Goal: Task Accomplishment & Management: Complete application form

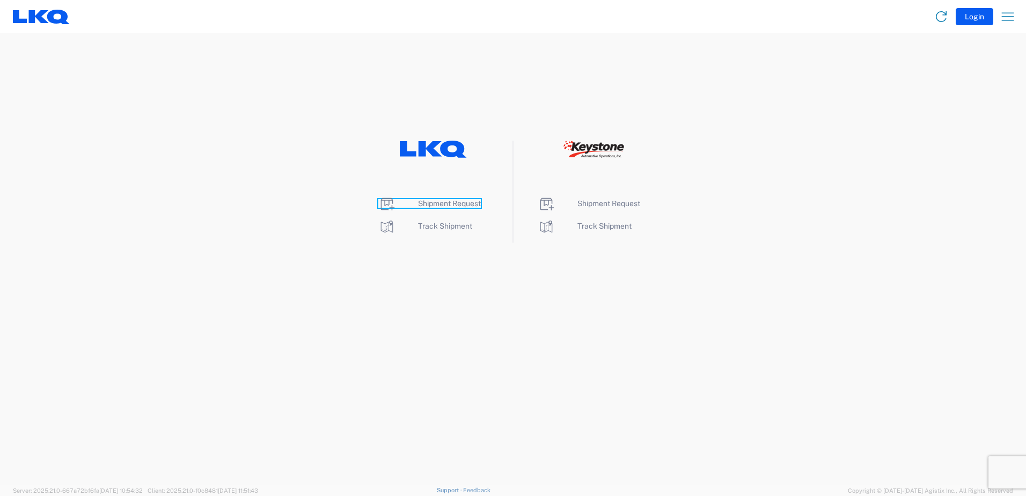
click at [453, 203] on span "Shipment Request" at bounding box center [449, 203] width 63 height 9
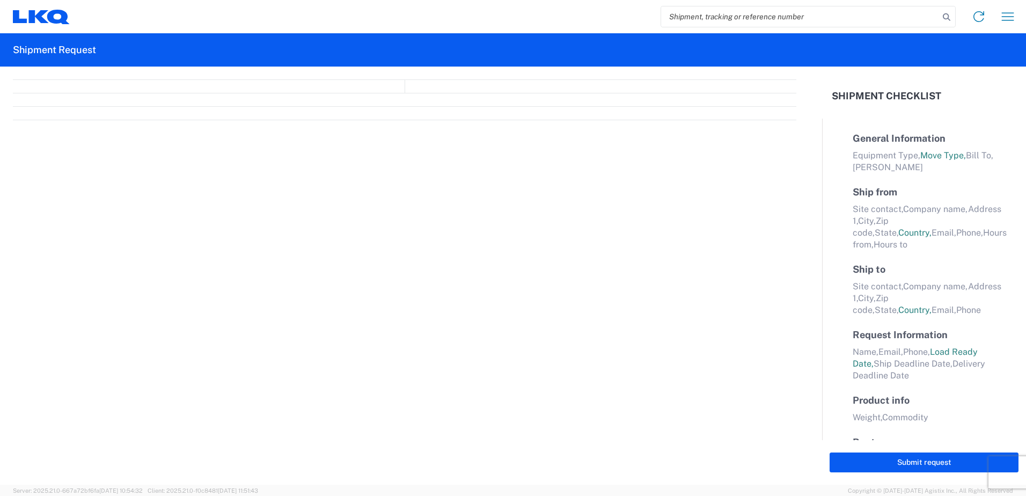
select select "FULL"
select select "LBS"
select select "IN"
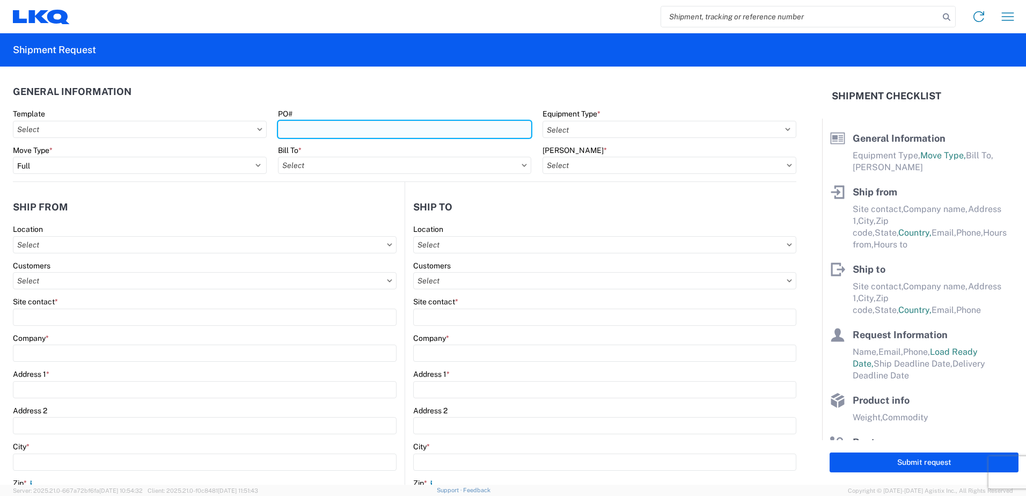
click at [323, 130] on input "PO#" at bounding box center [405, 129] width 254 height 17
type input "371-623"
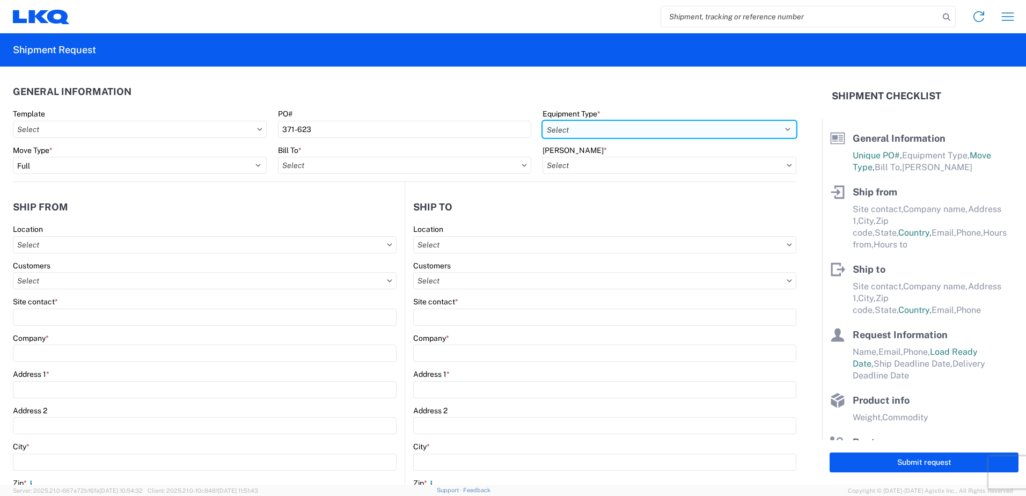
click at [557, 133] on select "Select 53’ Dry Van Flatbed Dropdeck (van) Lowboy (flatbed) Rail" at bounding box center [669, 129] width 254 height 17
select select "BCAR"
click at [542, 121] on select "Select 53’ Dry Van Flatbed Dropdeck (van) Lowboy (flatbed) Rail" at bounding box center [669, 129] width 254 height 17
click at [310, 165] on input "text" at bounding box center [405, 165] width 254 height 17
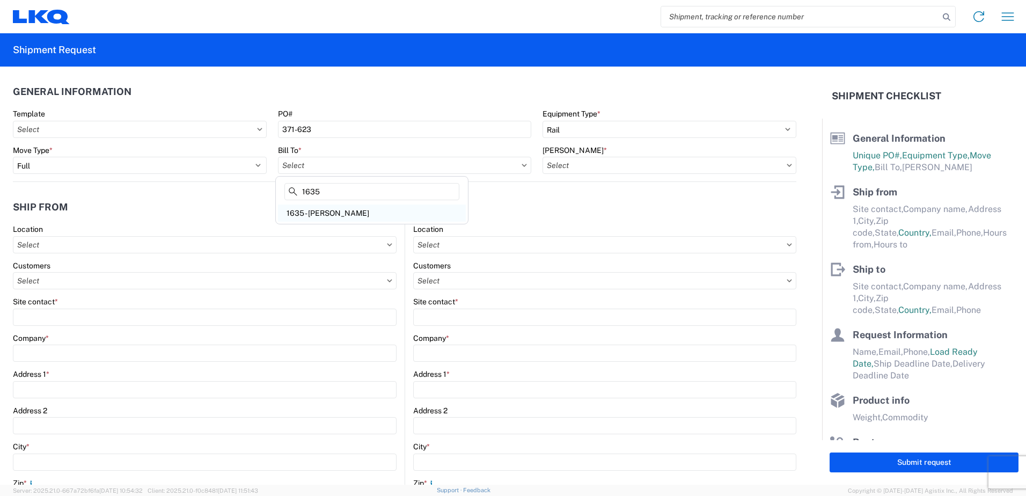
type input "1635"
click at [320, 211] on div "1635 - [PERSON_NAME]" at bounding box center [372, 212] width 188 height 17
type input "1635 - [PERSON_NAME]"
click at [584, 165] on input "text" at bounding box center [669, 165] width 254 height 17
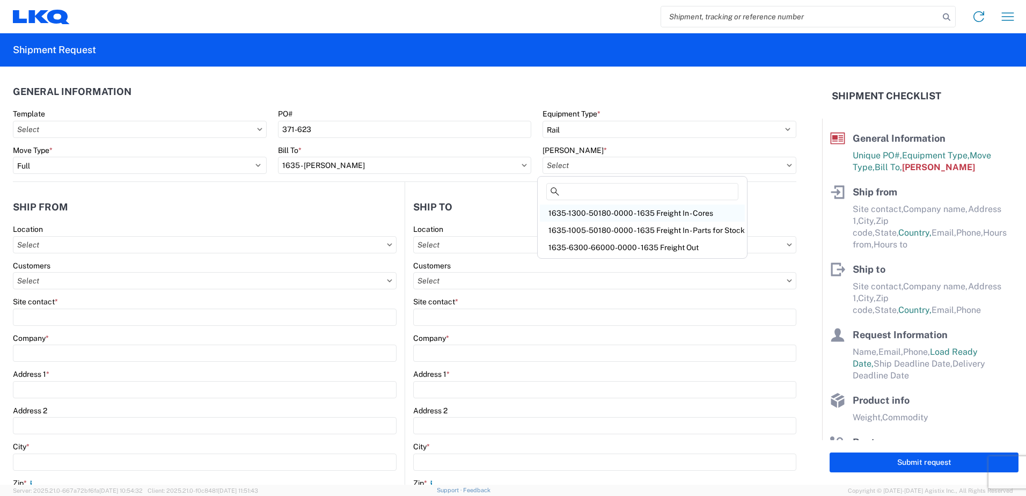
click at [582, 210] on div "1635-1300-50180-0000 - 1635 Freight In - Cores" at bounding box center [642, 212] width 205 height 17
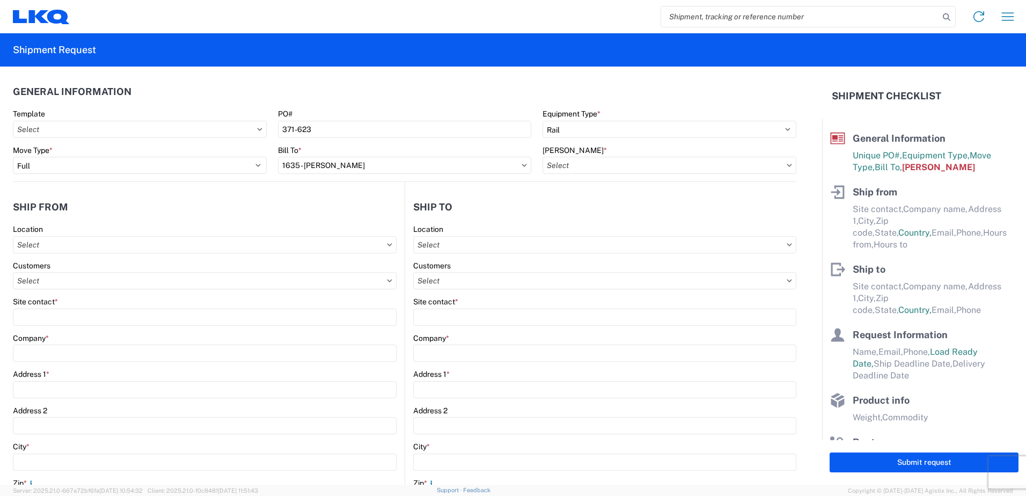
type input "1635-1300-50180-0000 - 1635 Freight In - Cores"
click at [65, 247] on input "text" at bounding box center [205, 244] width 384 height 17
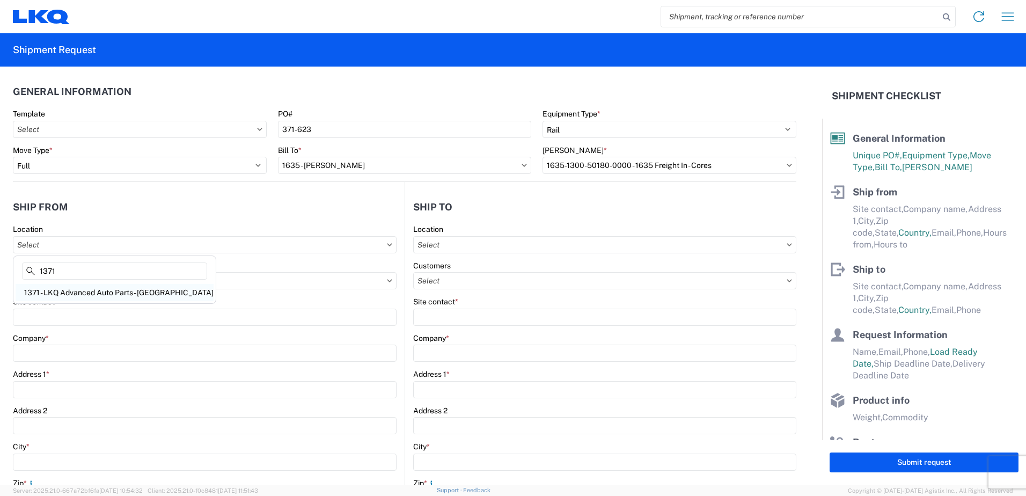
type input "1371"
click at [69, 295] on div "1371 - LKQ Advanced Auto Parts - [GEOGRAPHIC_DATA]" at bounding box center [115, 292] width 198 height 17
type input "1371 - LKQ Advanced Auto Parts - [GEOGRAPHIC_DATA]"
type input "LKQ Corporation"
type input "[STREET_ADDRESS][PERSON_NAME]"
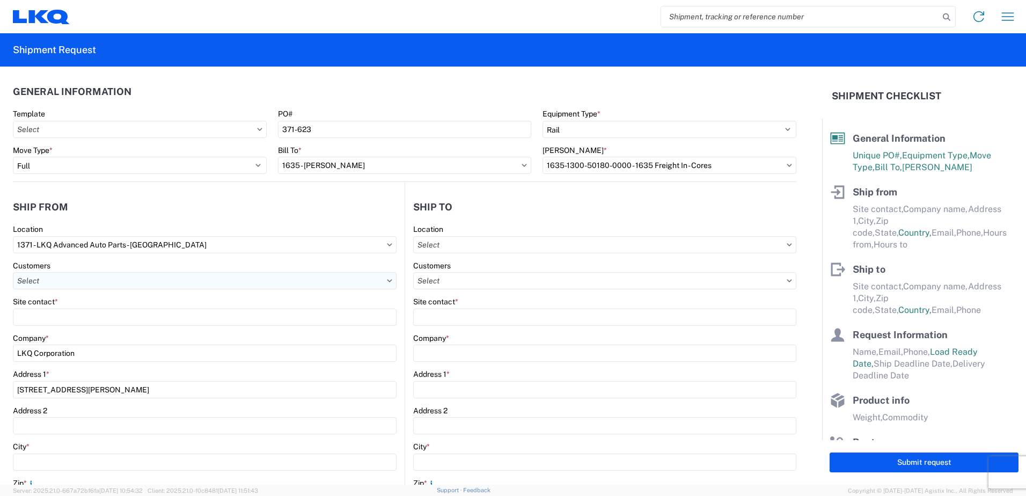
type input "[GEOGRAPHIC_DATA]"
type input "02864"
select select "RI"
select select "US"
type input "07:00"
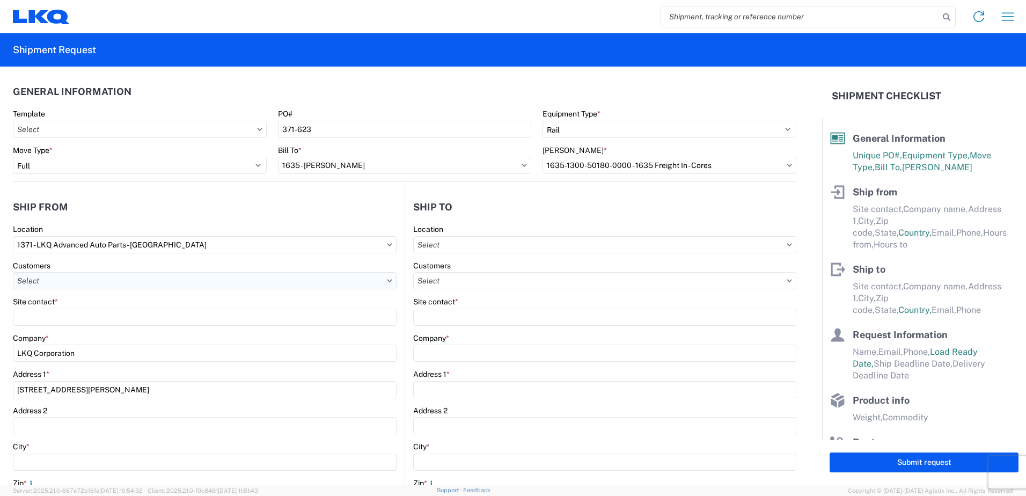
type input "17:00"
click at [21, 276] on input "text" at bounding box center [205, 280] width 384 height 17
click at [195, 205] on header "Ship from" at bounding box center [209, 207] width 392 height 24
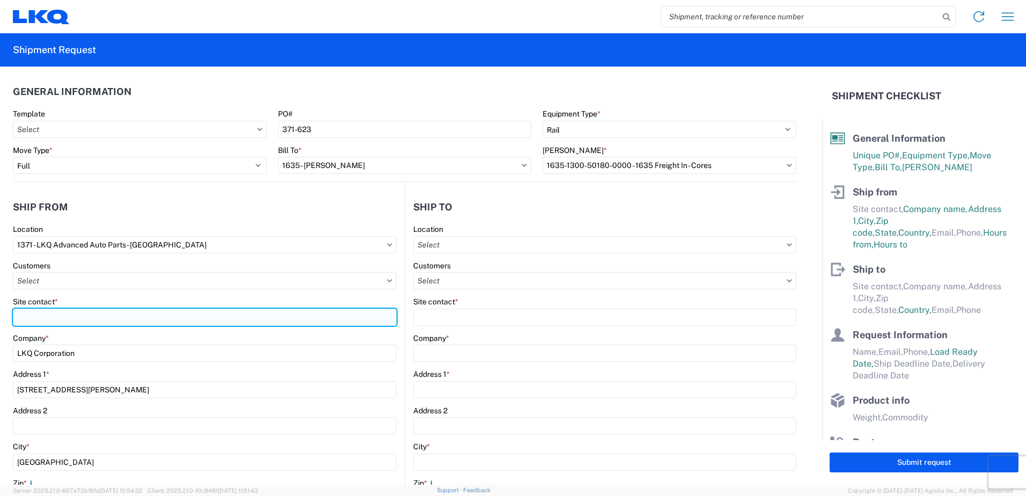
click at [29, 317] on input "Site contact *" at bounding box center [205, 316] width 384 height 17
type input "[PERSON_NAME]"
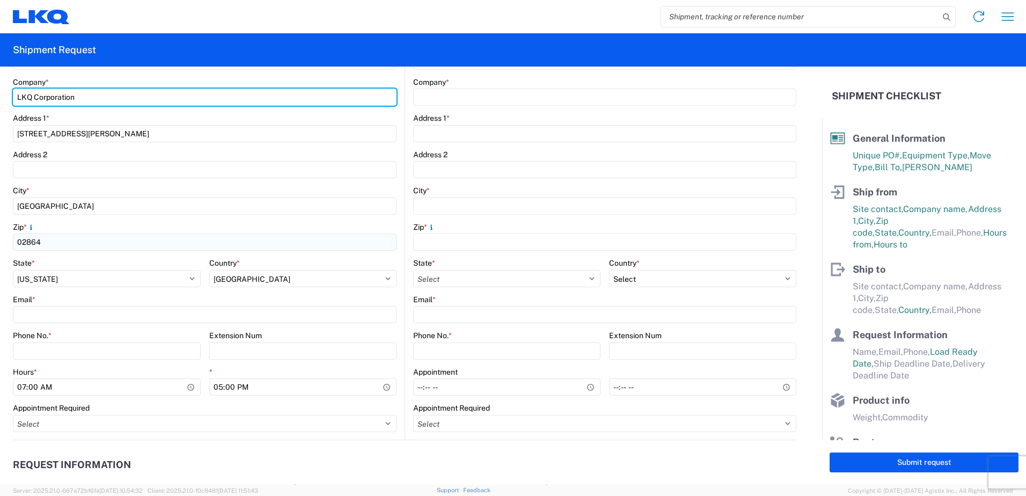
scroll to position [268, 0]
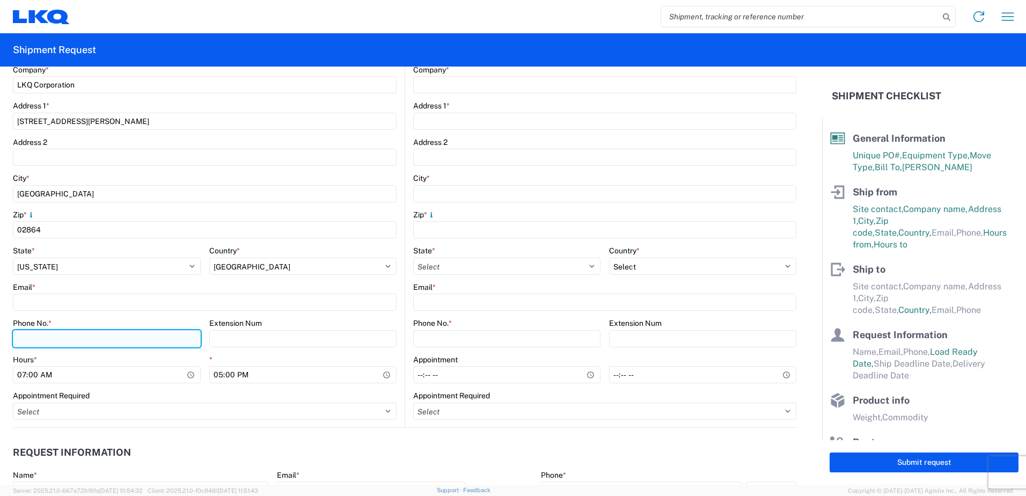
click at [48, 341] on input "Phone No. *" at bounding box center [107, 338] width 188 height 17
type input "5083532362"
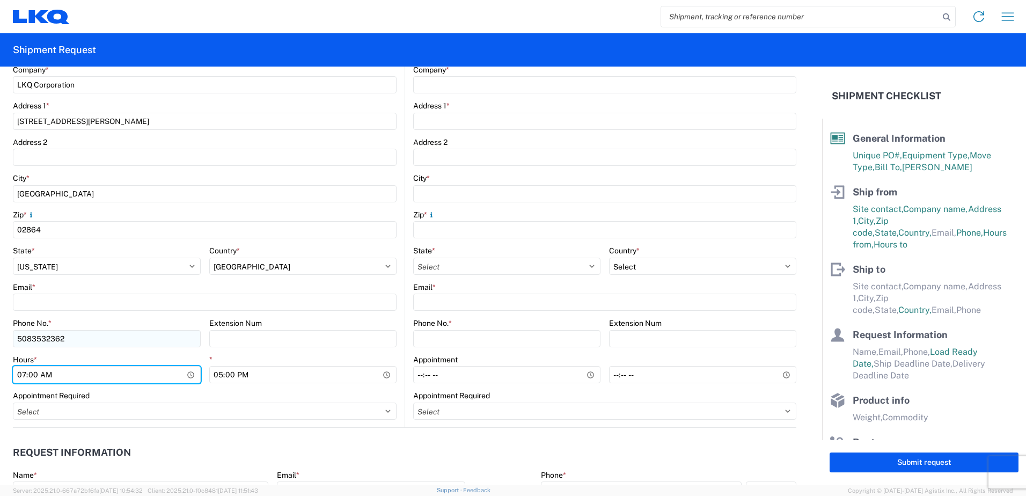
type input "08:00"
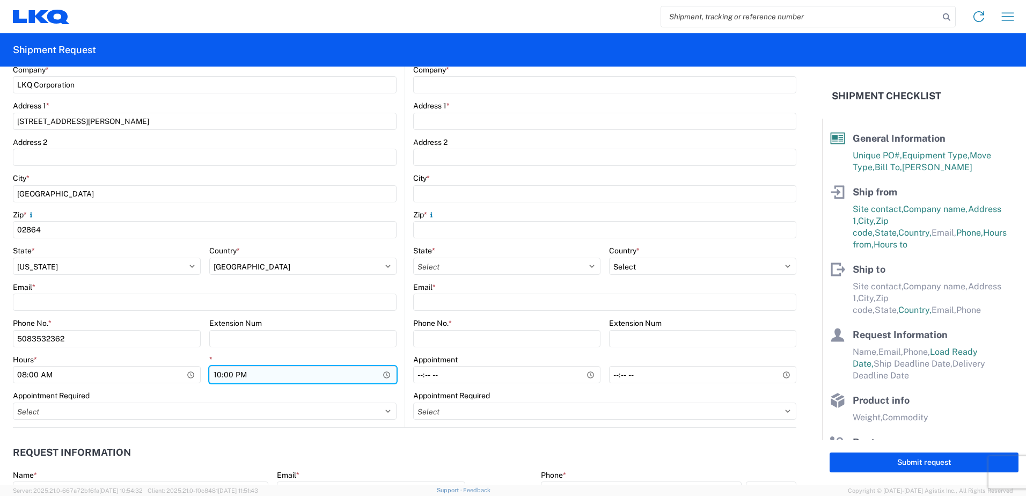
click at [238, 373] on input "22:00" at bounding box center [303, 374] width 188 height 17
type input "10:00"
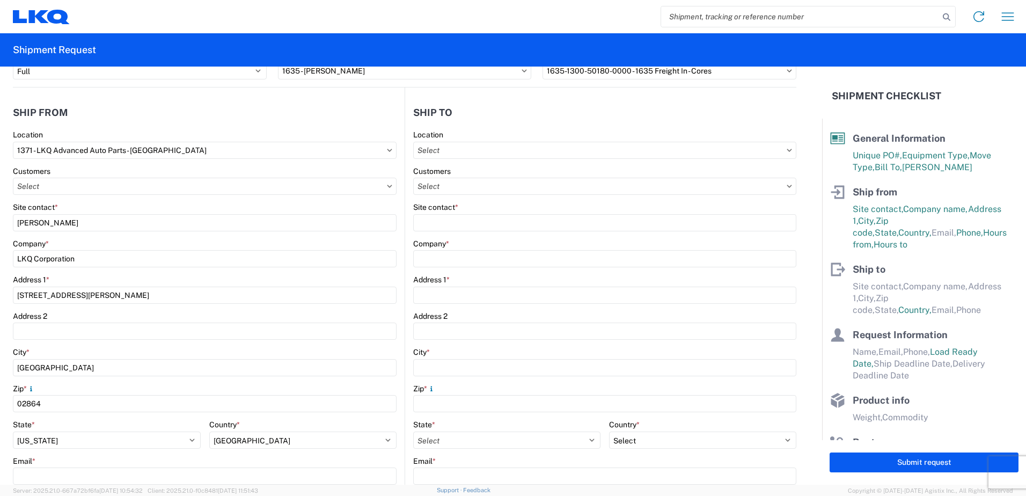
scroll to position [0, 0]
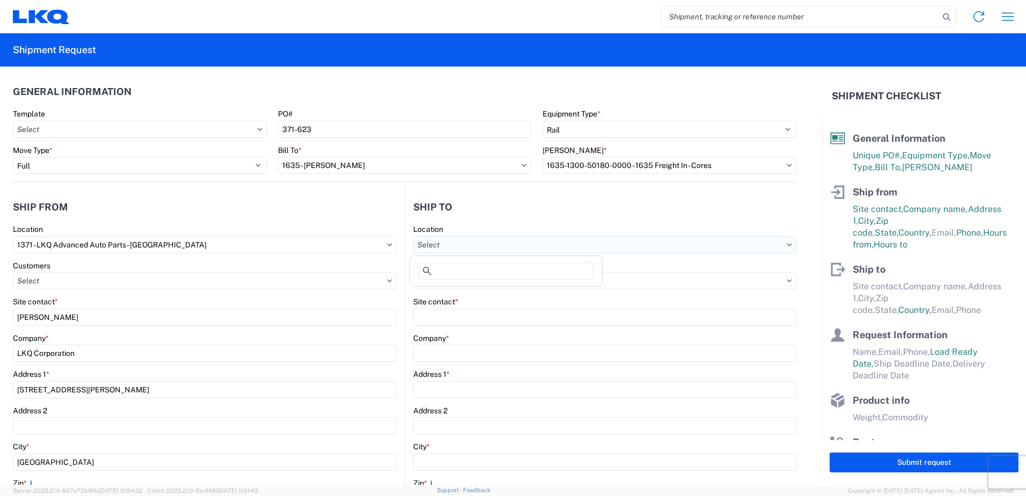
click at [448, 244] on input "text" at bounding box center [604, 244] width 383 height 17
type input "1635"
click at [455, 292] on div "1635 - [PERSON_NAME]" at bounding box center [506, 292] width 188 height 17
type input "1635 - [PERSON_NAME]"
type input "[PERSON_NAME]"
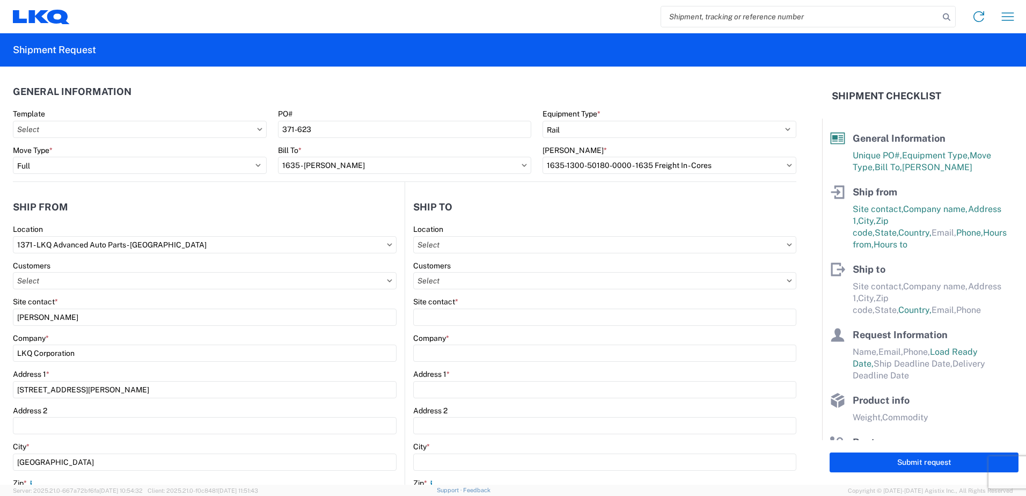
type input "LKQ Corporation"
type input "[STREET_ADDRESS][PERSON_NAME]"
type input "Suite C"
type input "Alsip"
type input "60803"
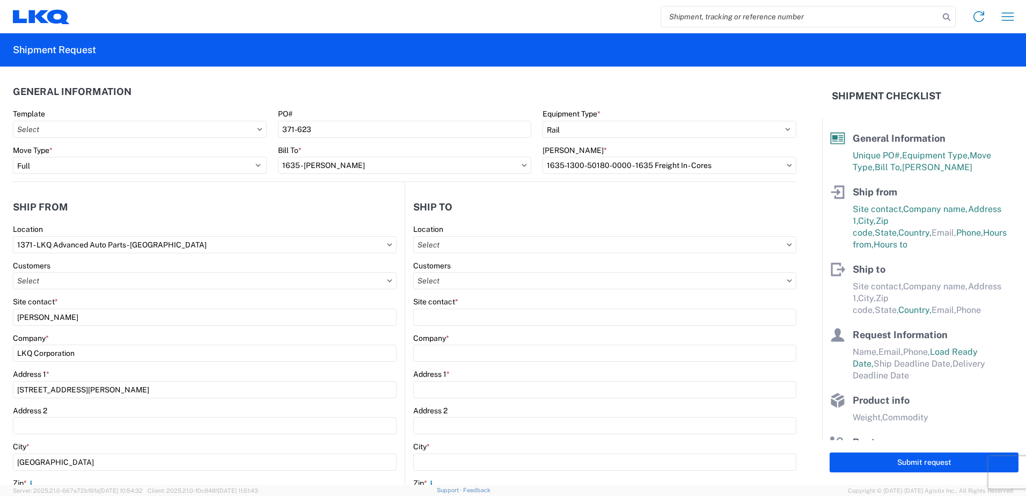
select select "US"
type input "[EMAIL_ADDRESS][DOMAIN_NAME]"
type input "[PHONE_NUMBER]"
select select
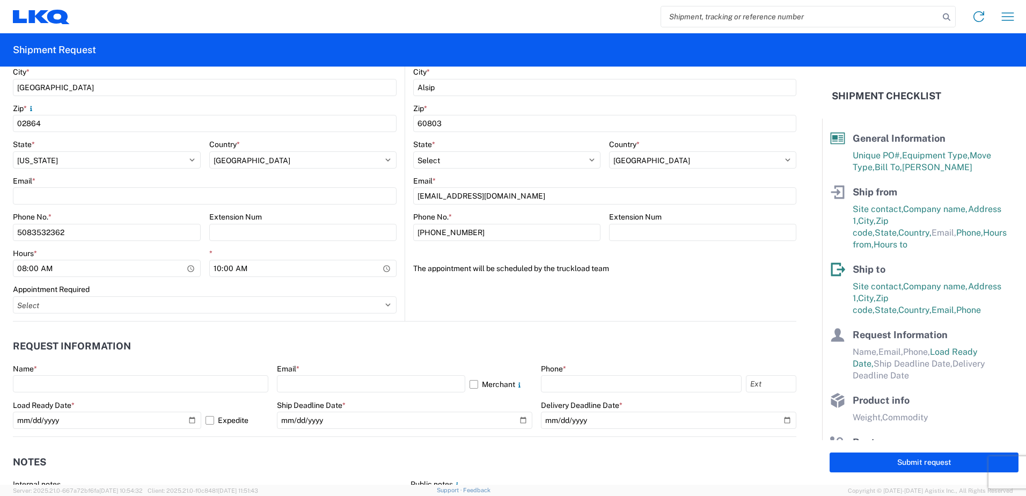
scroll to position [376, 0]
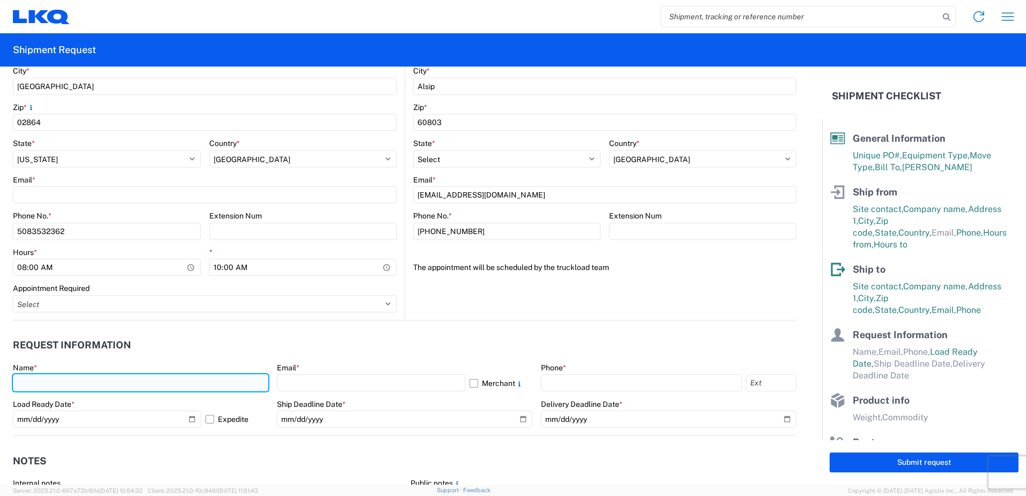
click at [42, 378] on input "text" at bounding box center [140, 382] width 255 height 17
type input "[PERSON_NAME]"
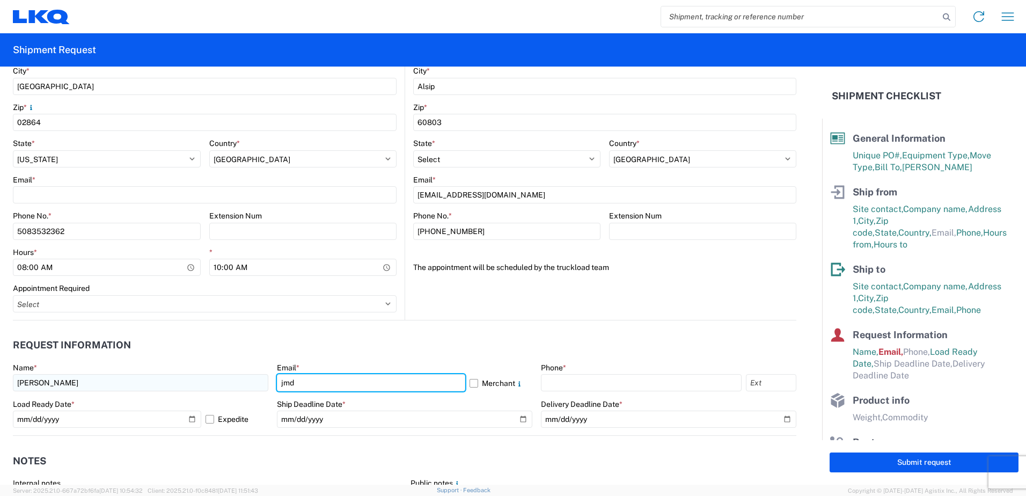
type input "[EMAIL_ADDRESS][DOMAIN_NAME]"
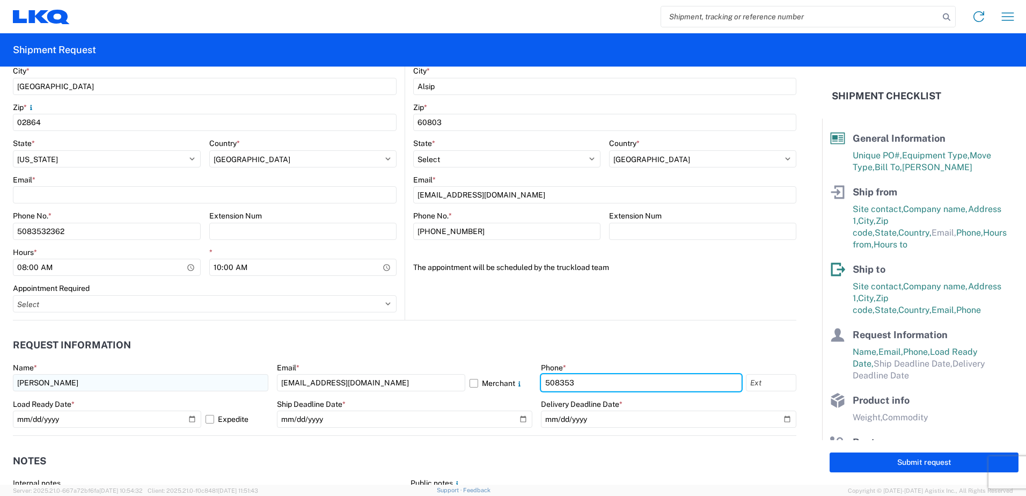
type input "5083532362"
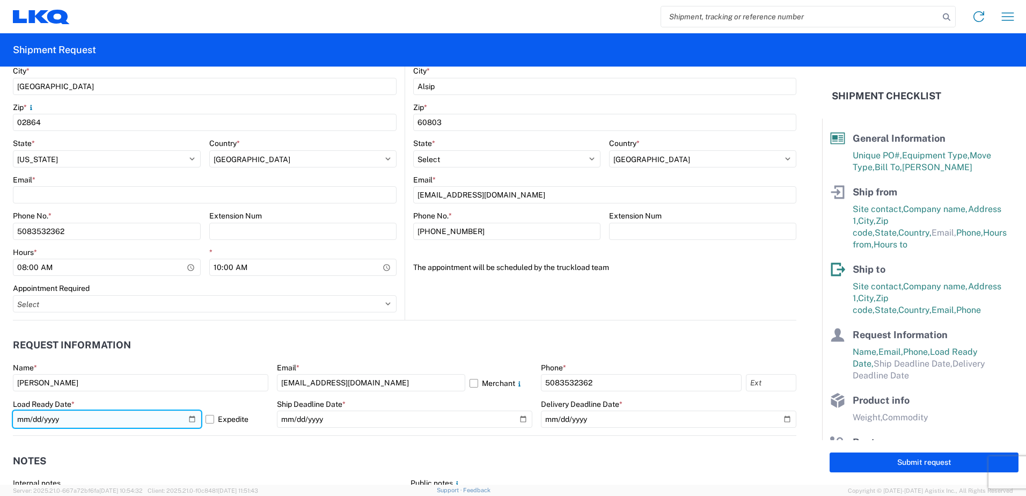
click at [193, 420] on input "[DATE]" at bounding box center [107, 418] width 188 height 17
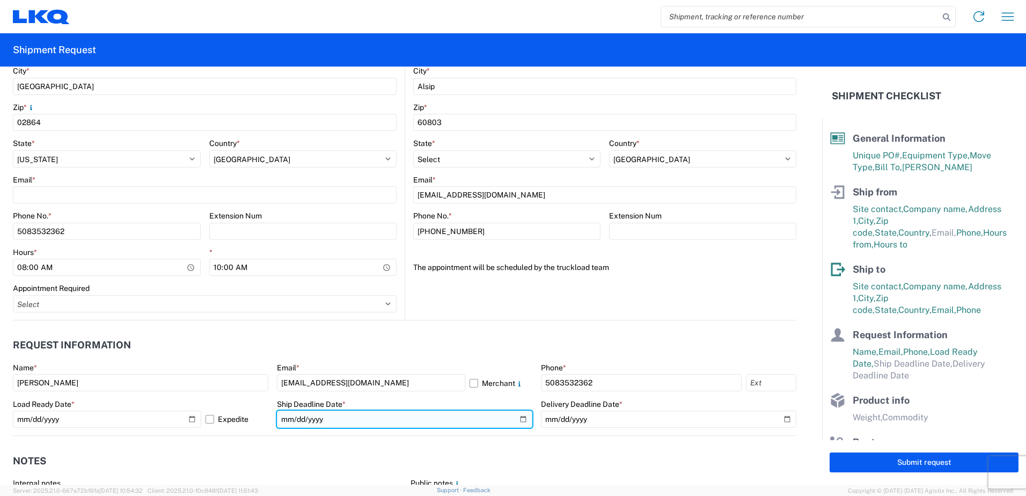
click at [516, 418] on input "date" at bounding box center [404, 418] width 255 height 17
type input "[DATE]"
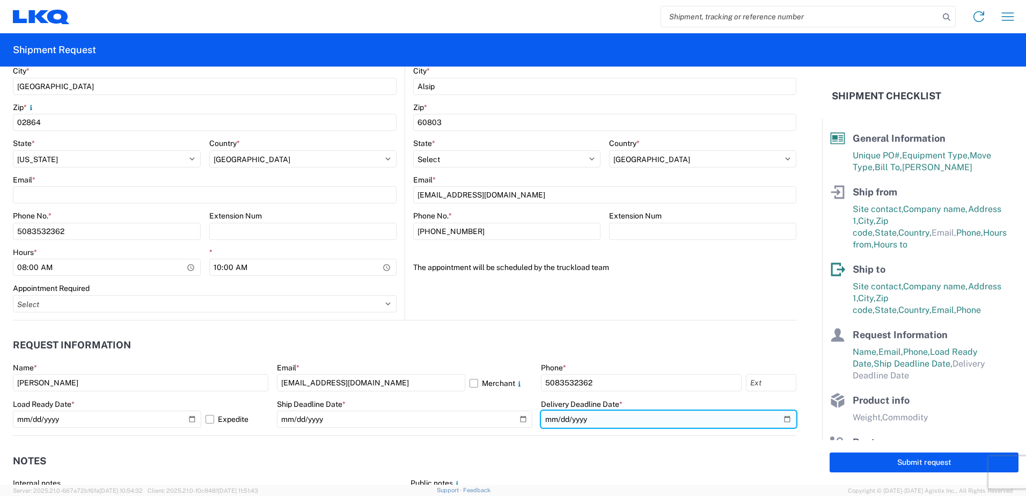
click at [779, 417] on input "date" at bounding box center [668, 418] width 255 height 17
type input "[DATE]"
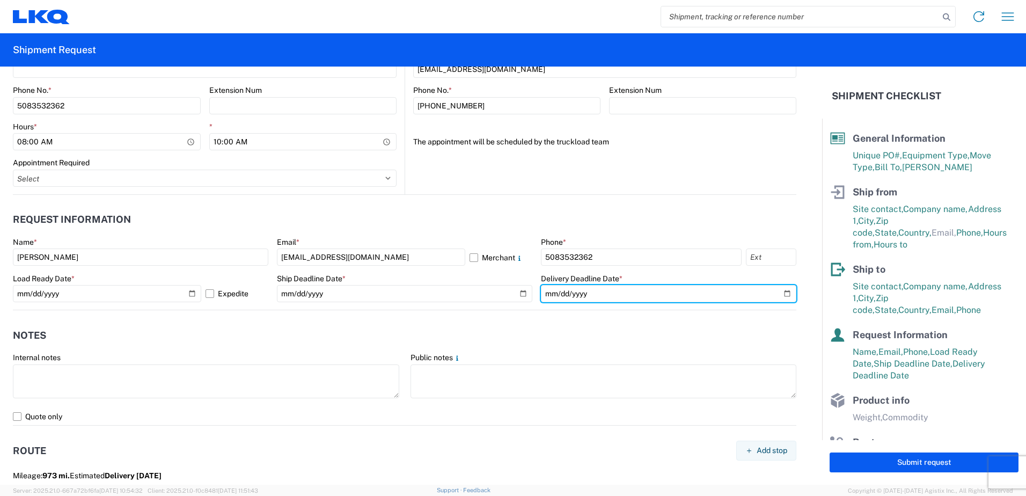
scroll to position [590, 0]
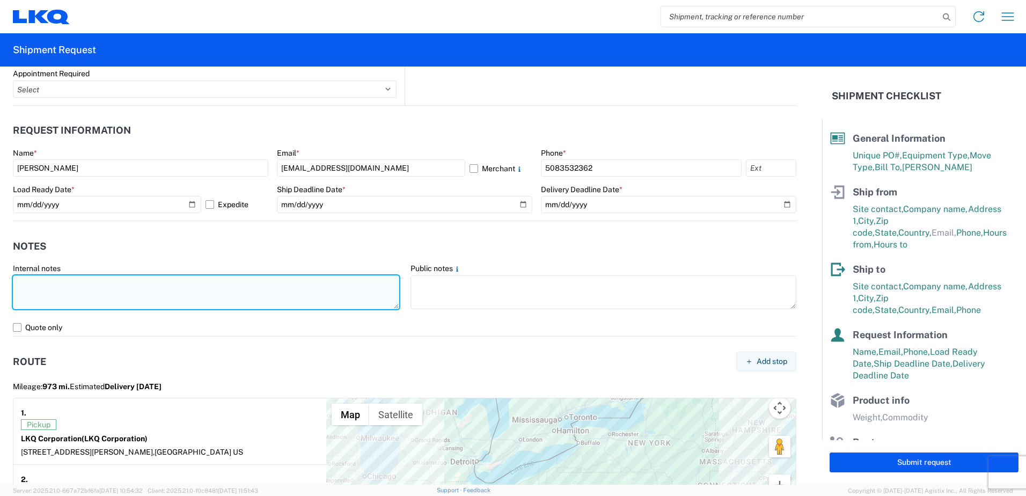
click at [39, 283] on textarea at bounding box center [206, 292] width 386 height 34
click at [150, 282] on textarea "yard is in a residential neighborhood" at bounding box center [206, 292] width 386 height 34
click at [148, 282] on textarea "yard is in a residential neighborhood driver must use truck GPS for pick up arr…" at bounding box center [206, 292] width 386 height 34
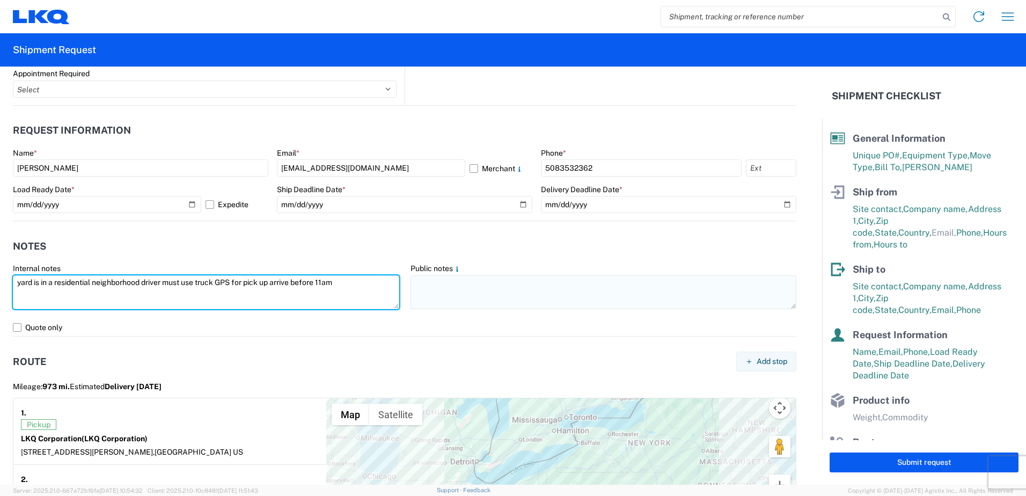
type textarea "yard is in a residential neighborhood driver must use truck GPS for pick up arr…"
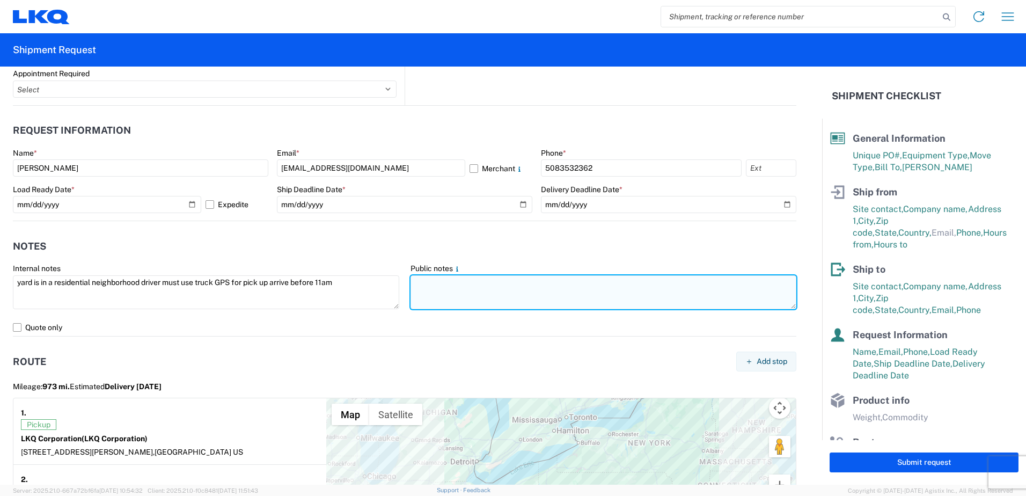
click at [430, 276] on textarea at bounding box center [603, 292] width 386 height 34
paste textarea "yard is in a residential neighborhood driver must use truck GPS for pick up arr…"
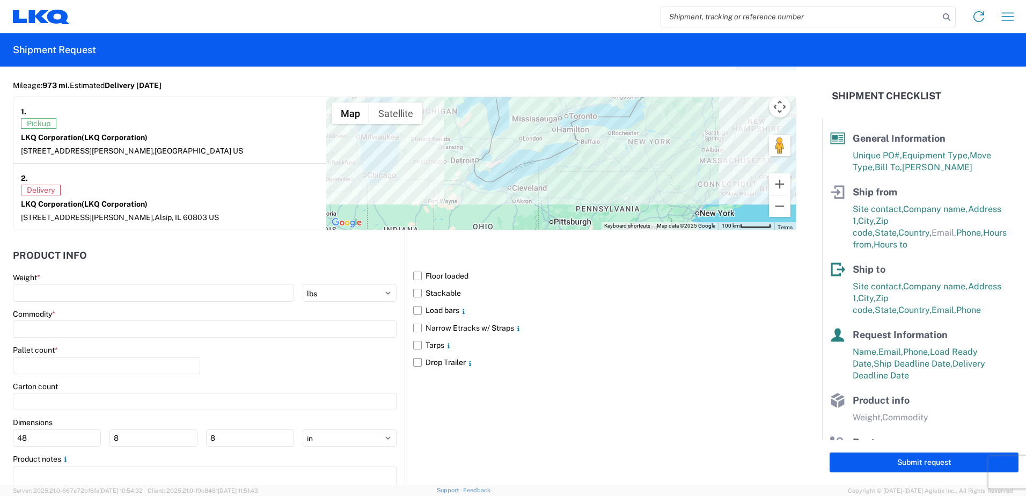
scroll to position [912, 0]
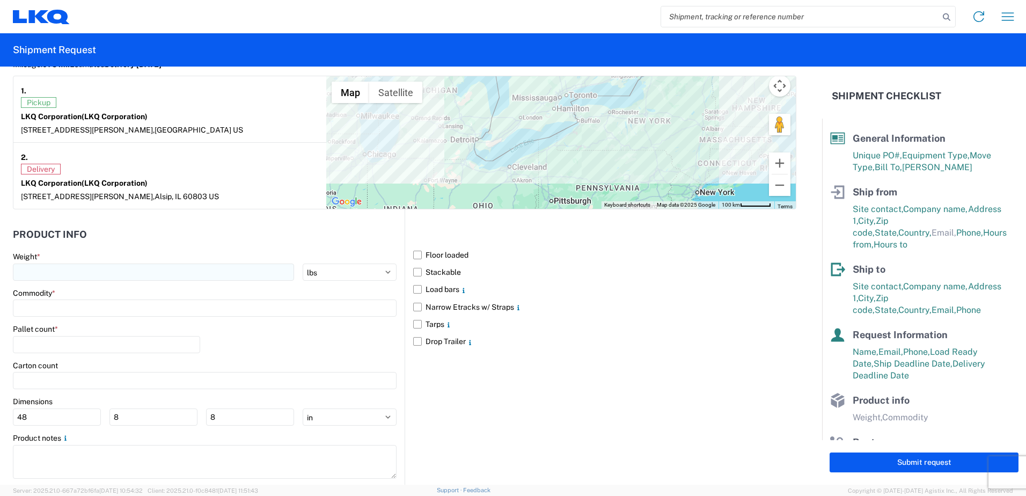
type textarea "yard is in a residential neighborhood driver must use truck GPS for pick up arr…"
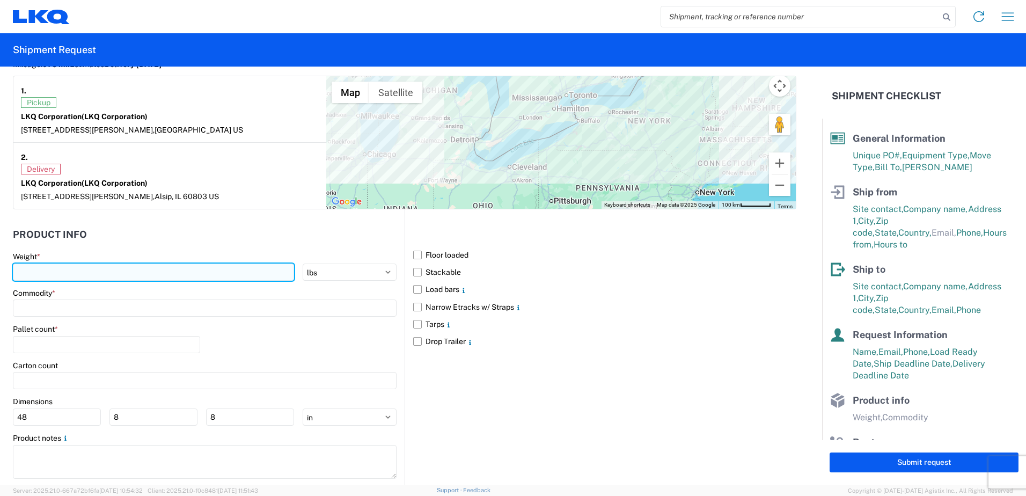
click at [25, 264] on input "number" at bounding box center [153, 271] width 281 height 17
type input "42000"
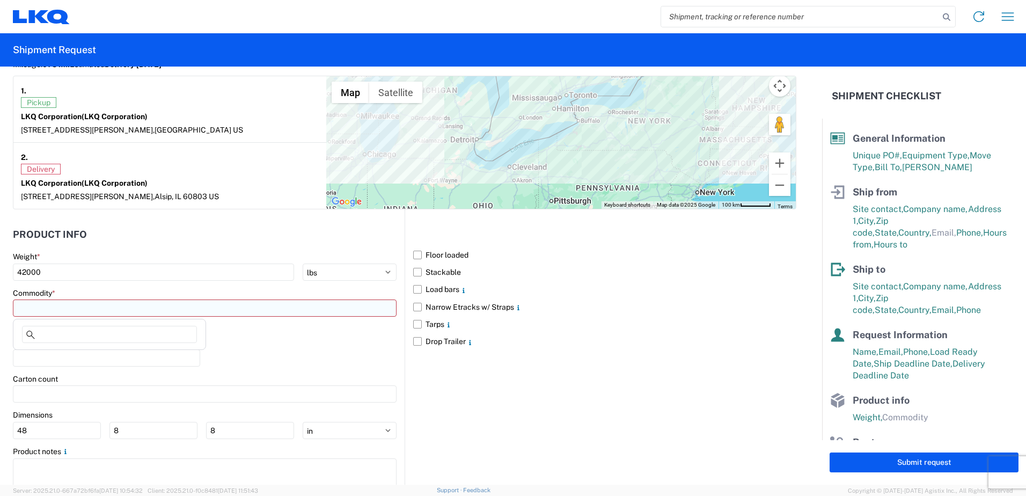
click at [47, 304] on input at bounding box center [205, 307] width 384 height 17
click at [54, 340] on input at bounding box center [109, 334] width 175 height 17
click at [60, 311] on input at bounding box center [205, 307] width 384 height 17
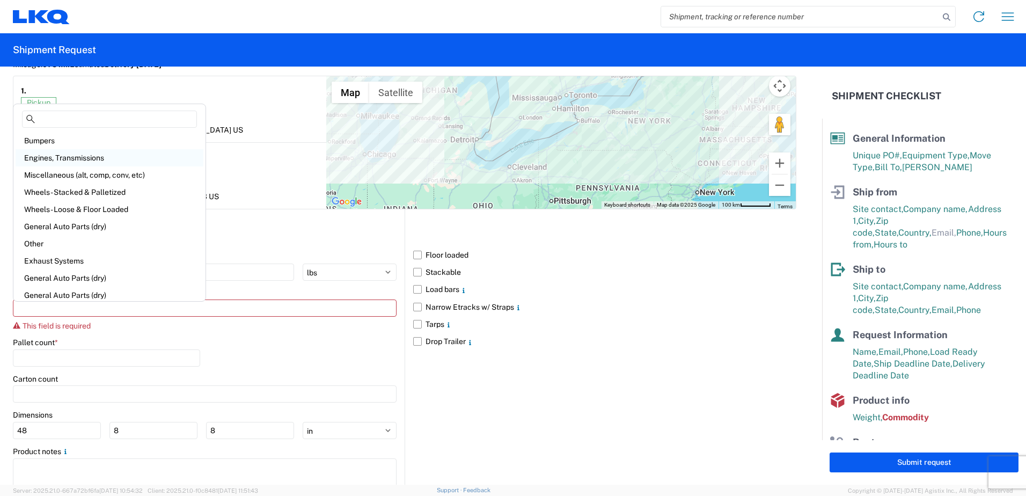
click at [65, 152] on div "Engines, Transmissions" at bounding box center [110, 157] width 188 height 17
type input "Engines, Transmissions"
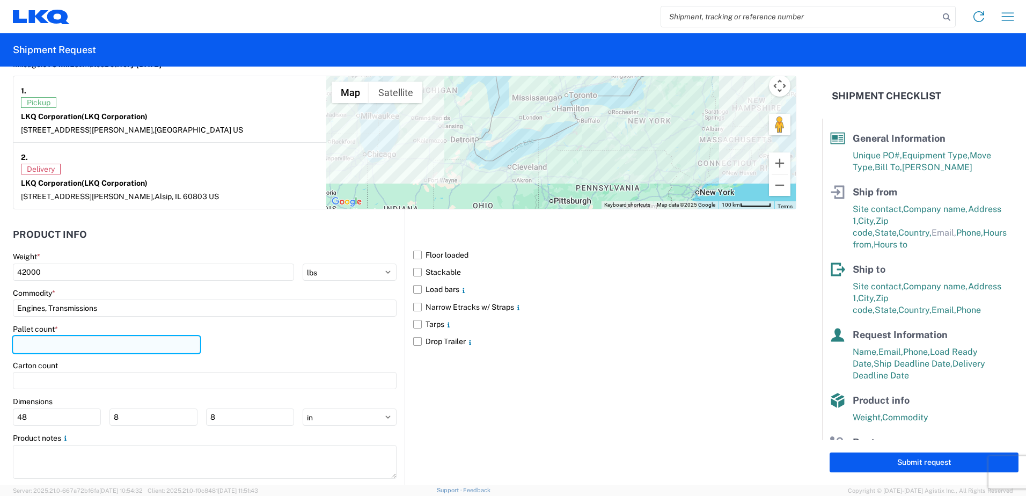
click at [62, 342] on input "number" at bounding box center [106, 344] width 187 height 17
type input "20"
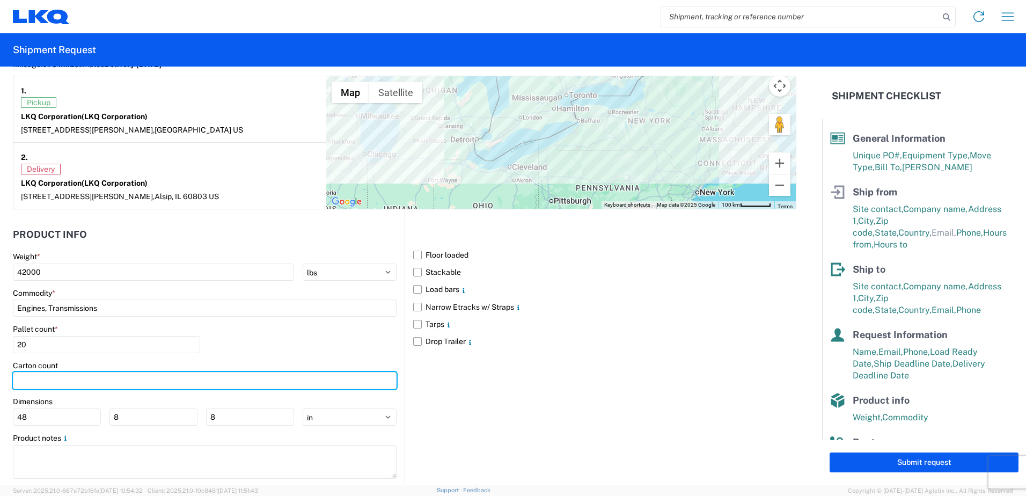
scroll to position [933, 0]
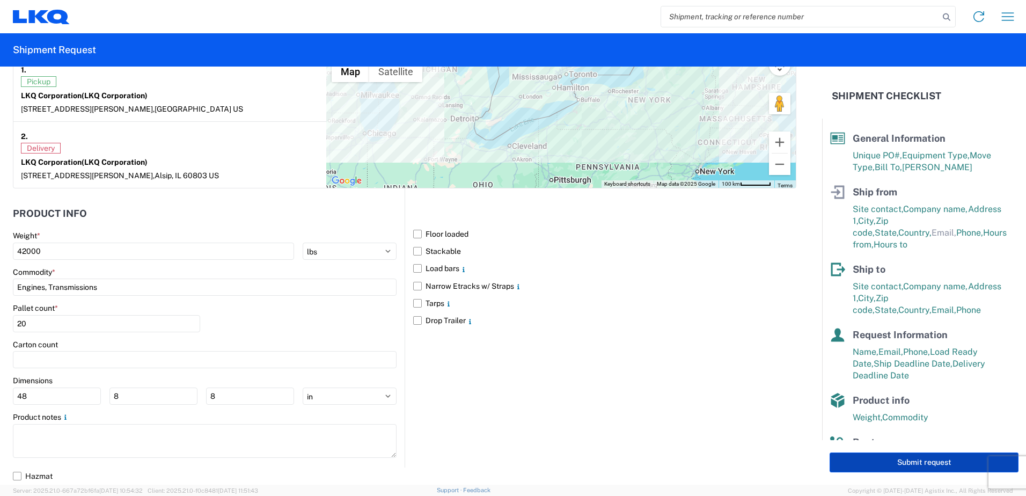
click at [858, 460] on button "Submit request" at bounding box center [923, 462] width 189 height 20
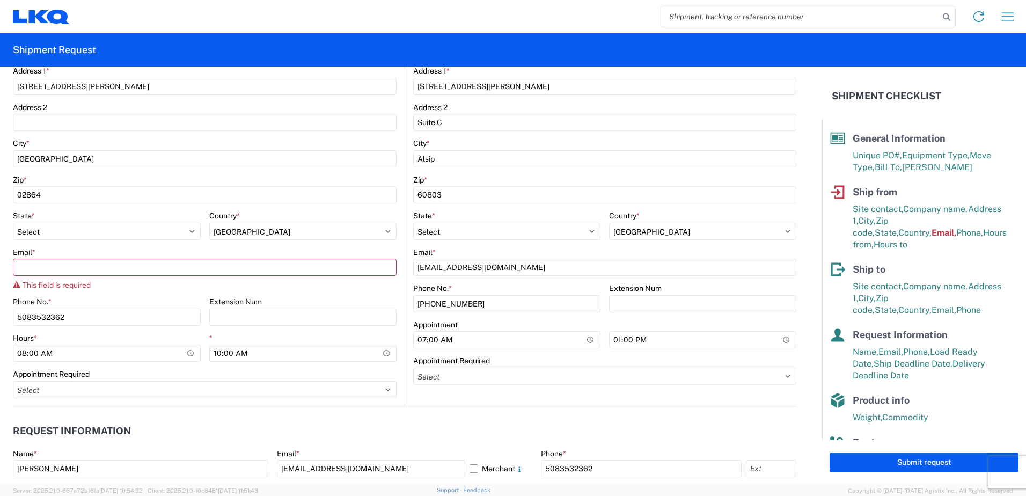
scroll to position [302, 0]
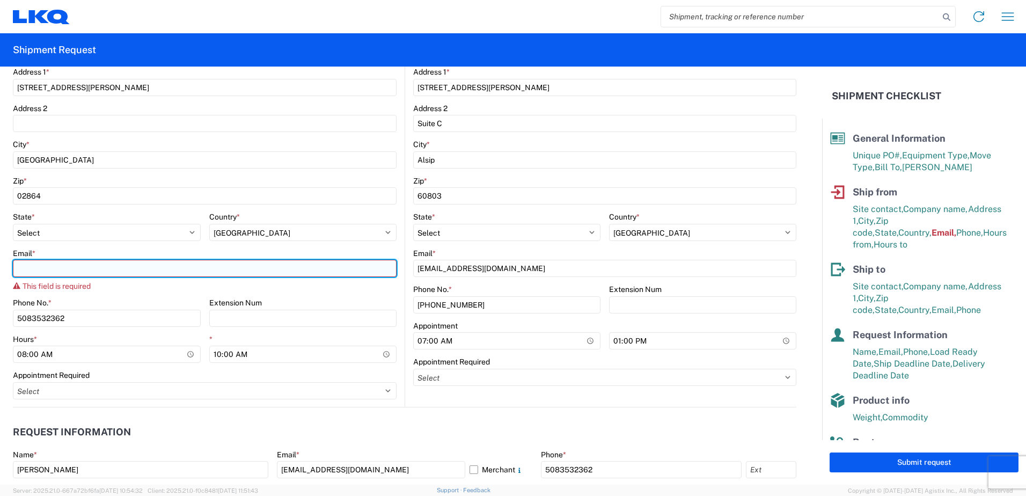
click at [57, 268] on input "Email *" at bounding box center [205, 268] width 384 height 17
type input "[EMAIL_ADDRESS][DOMAIN_NAME]"
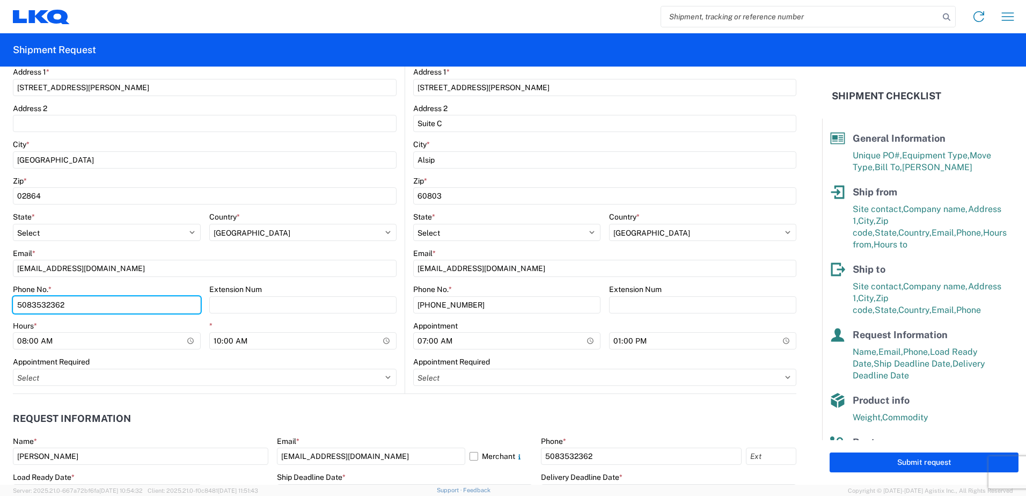
scroll to position [409, 0]
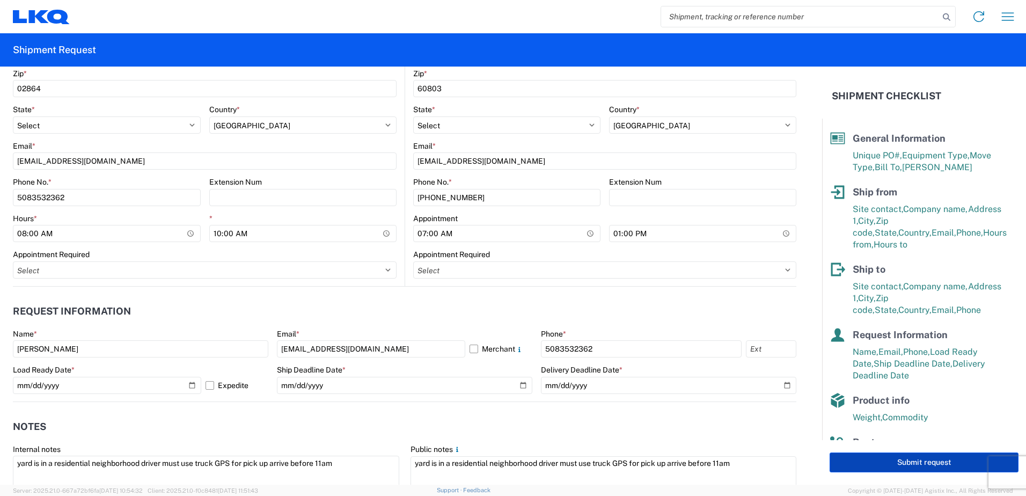
click at [906, 462] on button "Submit request" at bounding box center [923, 462] width 189 height 20
